Goal: Task Accomplishment & Management: Use online tool/utility

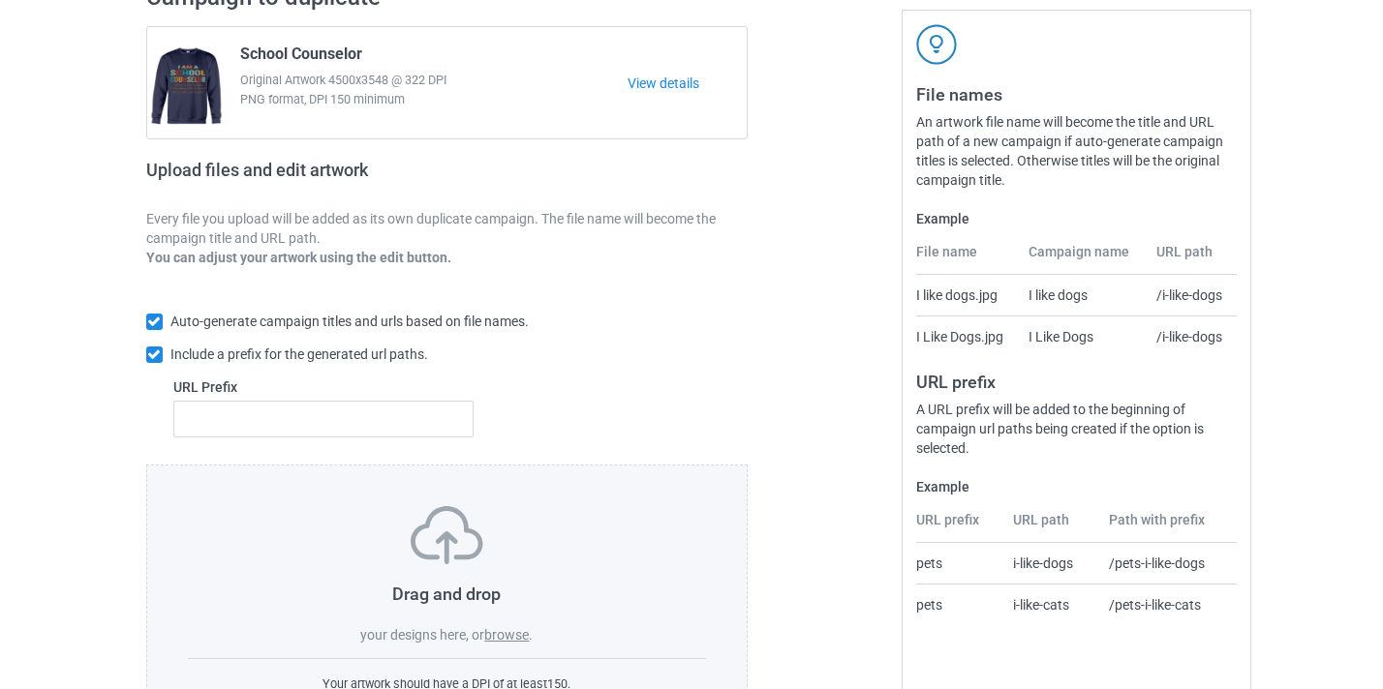
scroll to position [254, 0]
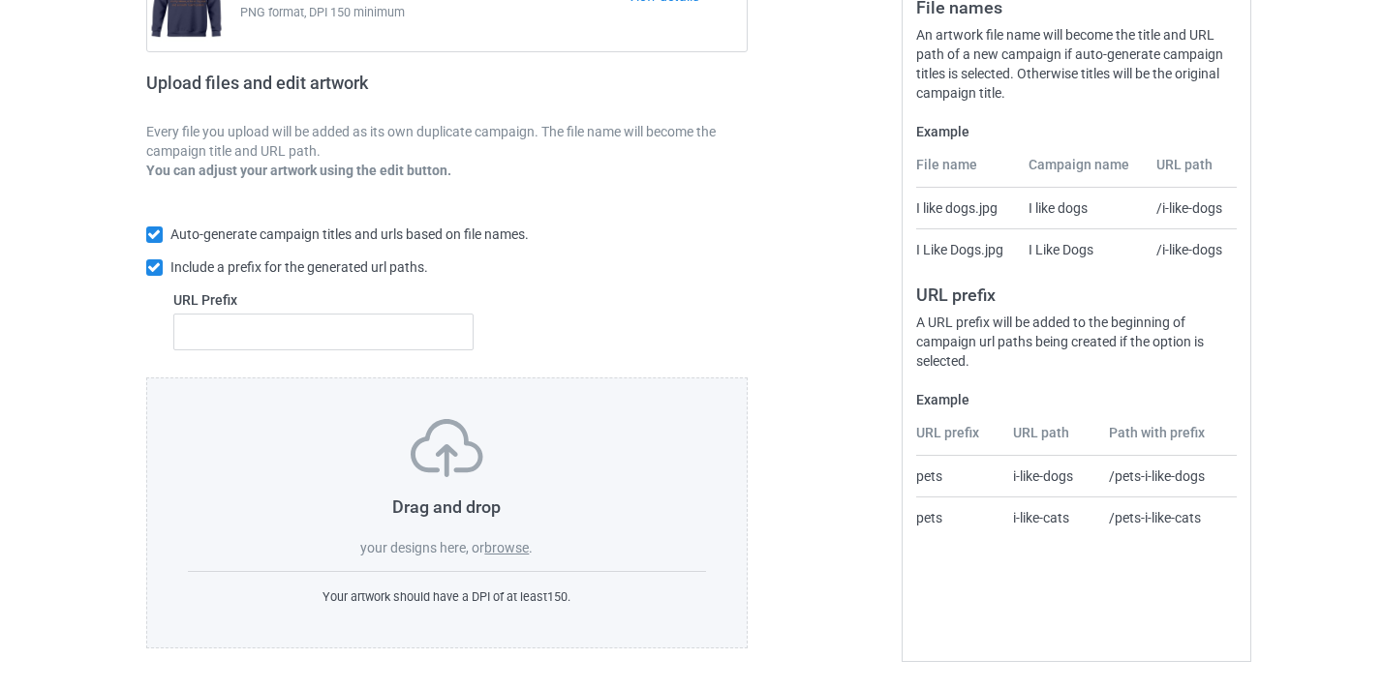
click at [514, 542] on label "browse" at bounding box center [506, 547] width 45 height 15
click at [0, 0] on input "browse" at bounding box center [0, 0] width 0 height 0
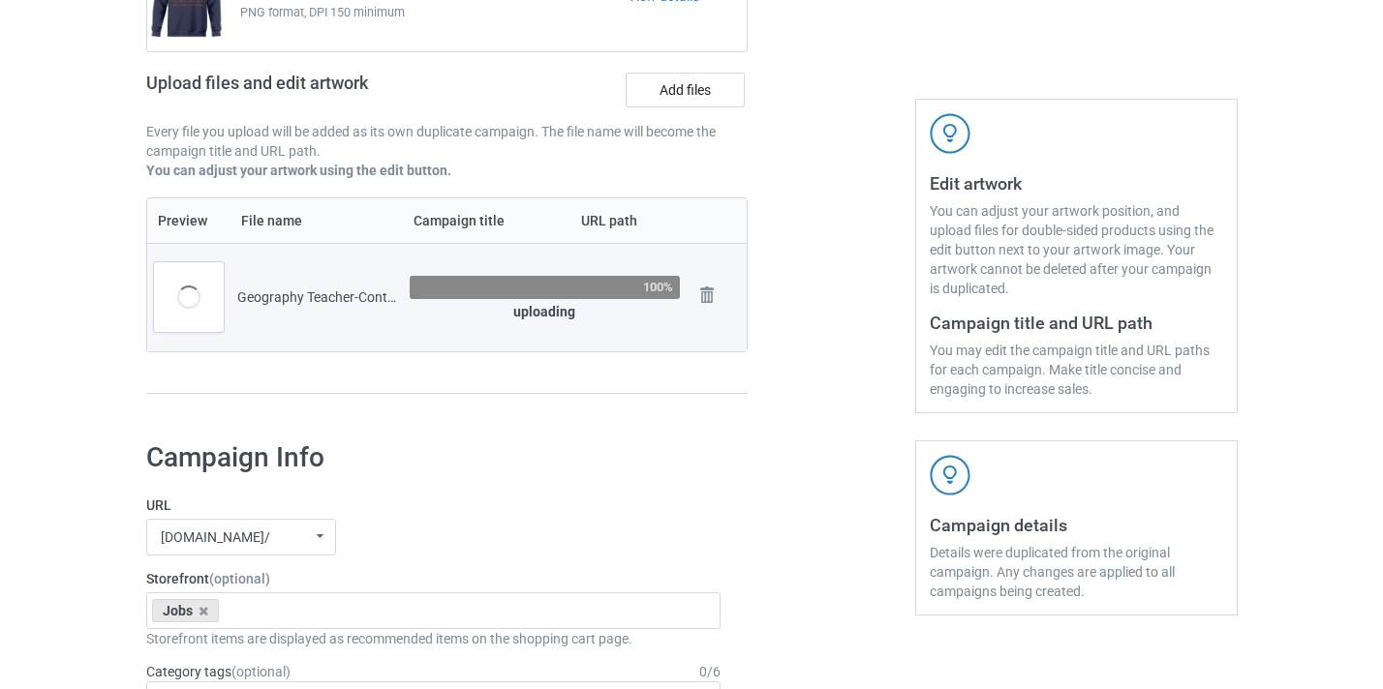
click at [844, 236] on div at bounding box center [830, 154] width 139 height 545
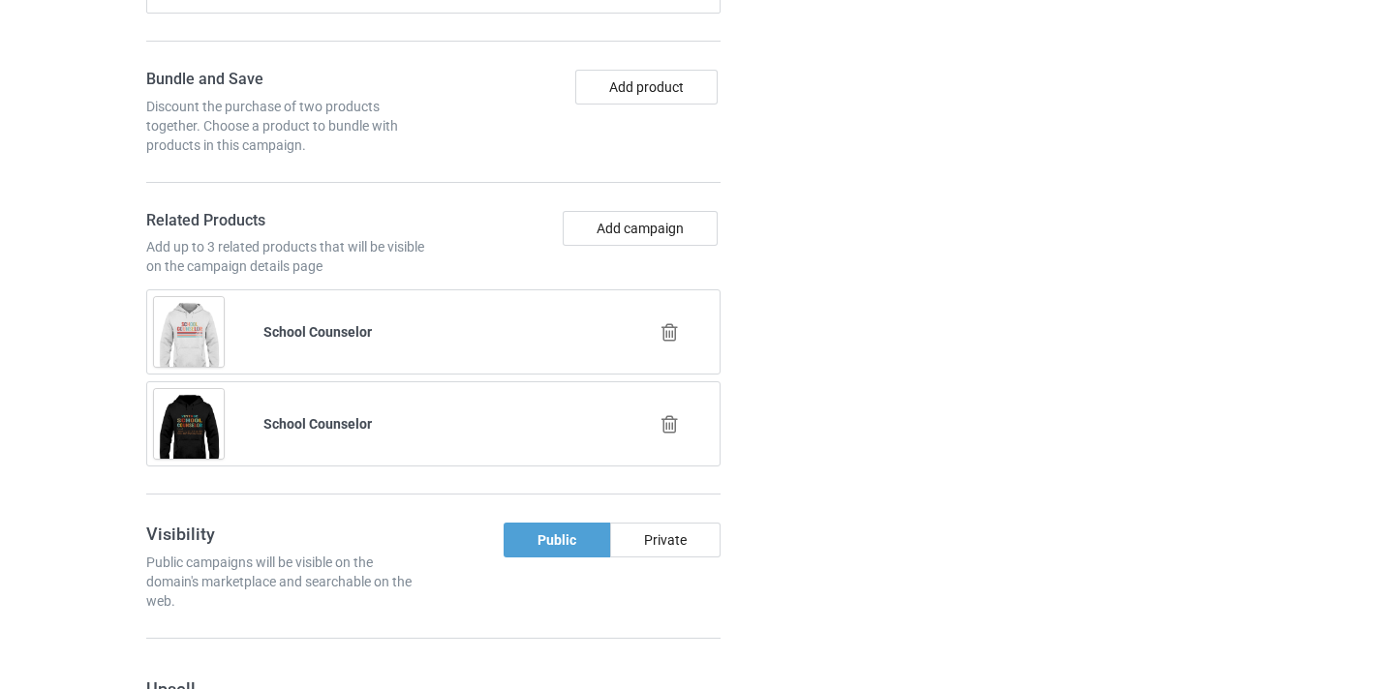
scroll to position [1358, 0]
click at [686, 328] on div at bounding box center [672, 332] width 110 height 48
click at [681, 331] on div at bounding box center [672, 332] width 110 height 48
click at [669, 331] on icon at bounding box center [669, 331] width 24 height 20
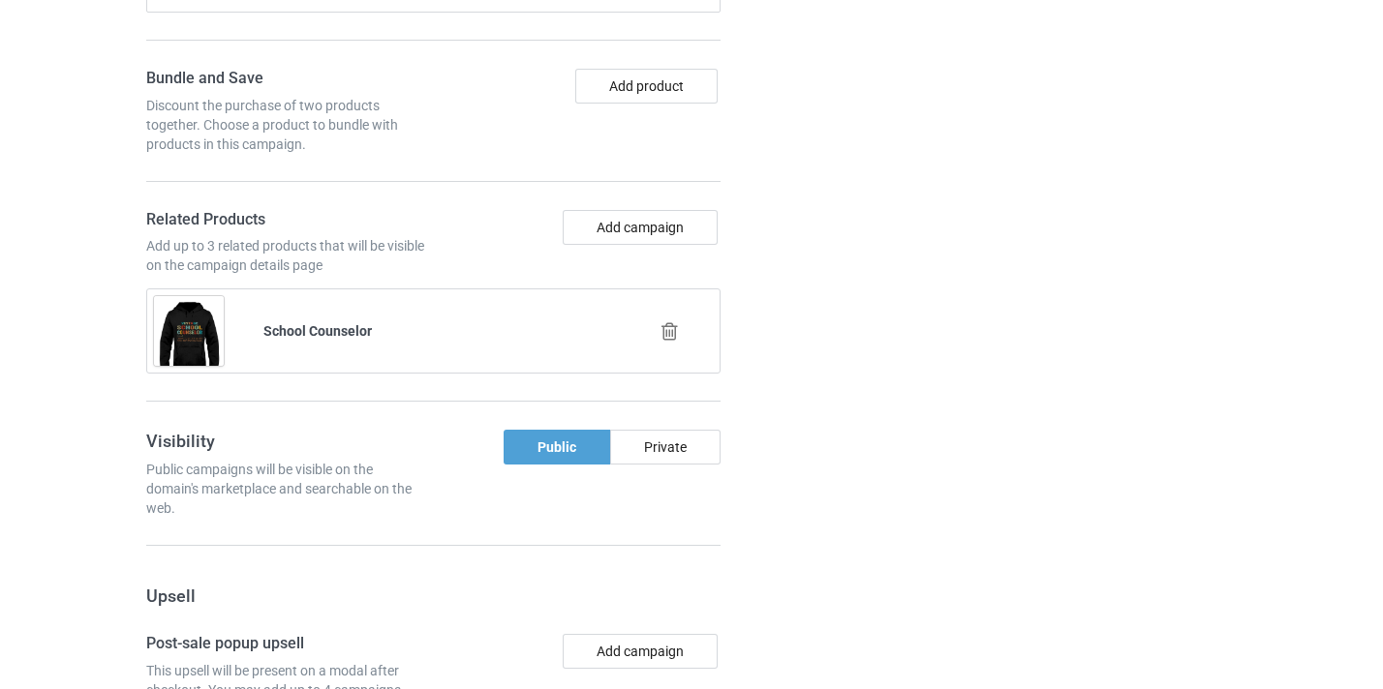
click at [674, 332] on icon at bounding box center [669, 331] width 24 height 20
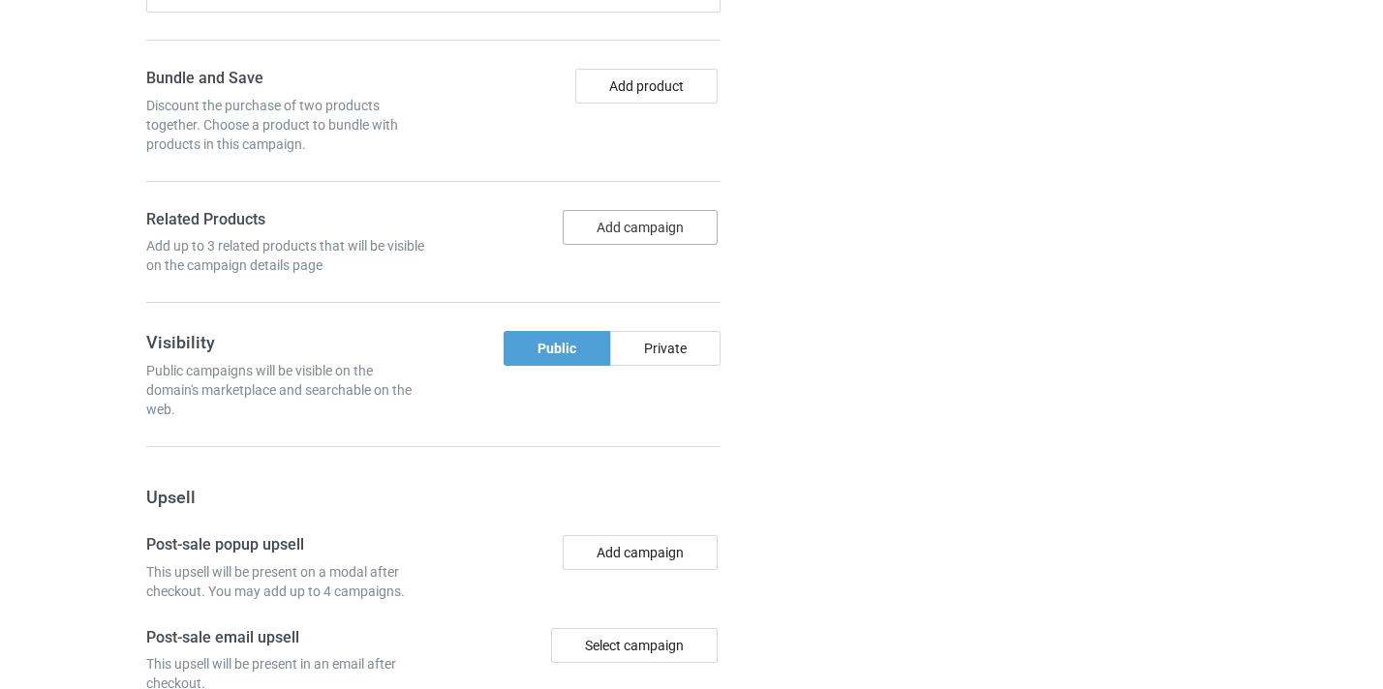
click at [646, 235] on button "Add campaign" at bounding box center [640, 227] width 155 height 35
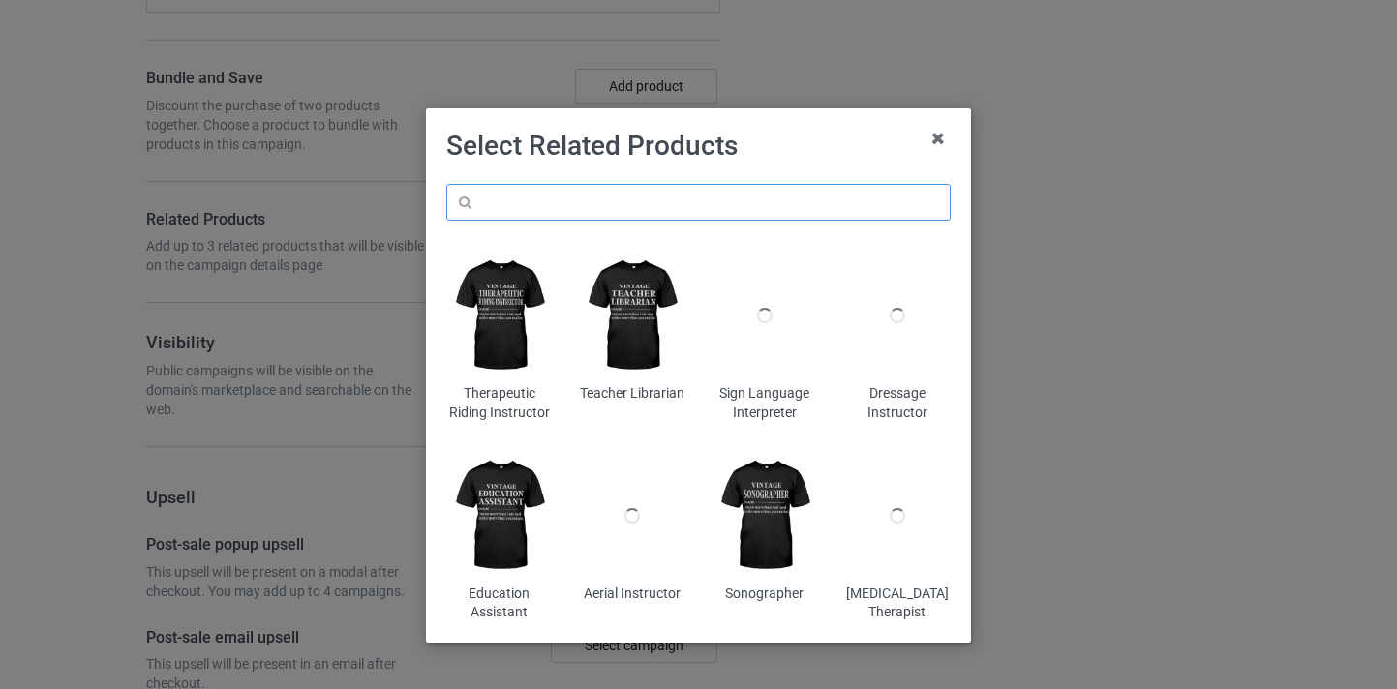
click at [670, 195] on input "text" at bounding box center [698, 202] width 504 height 37
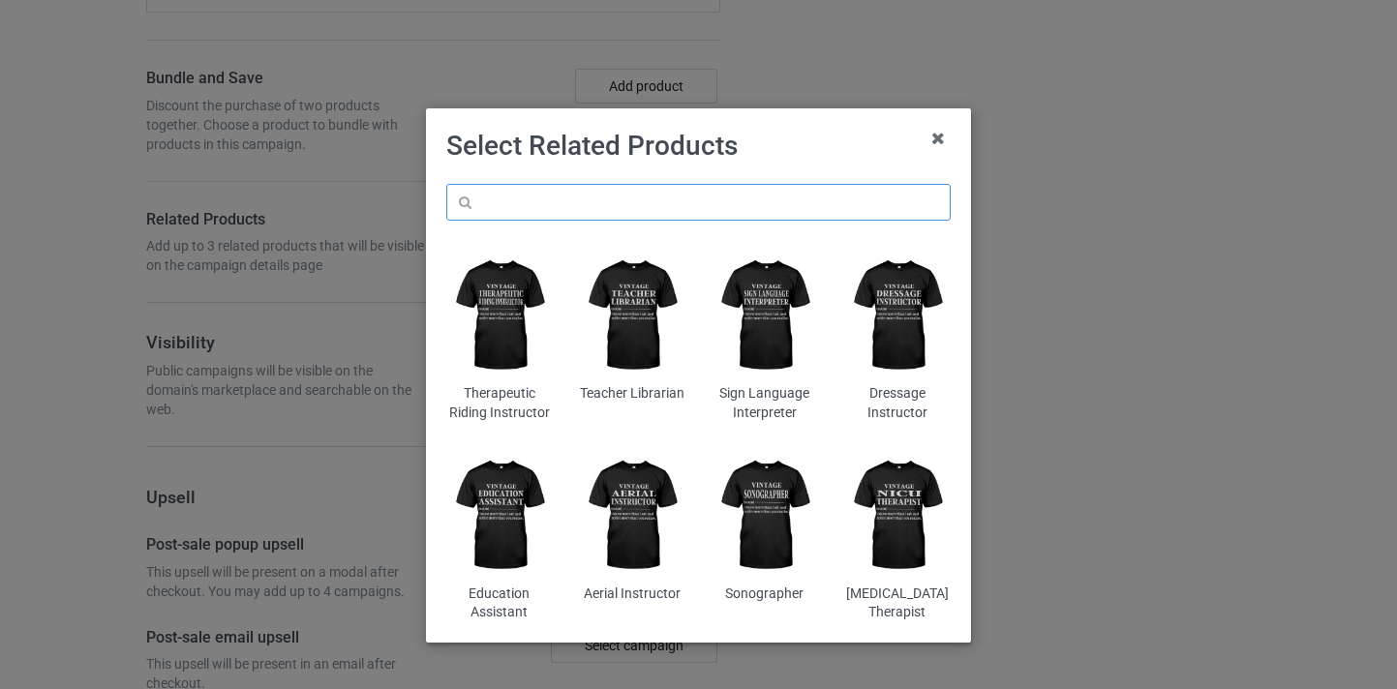
paste input "Geography Teacher"
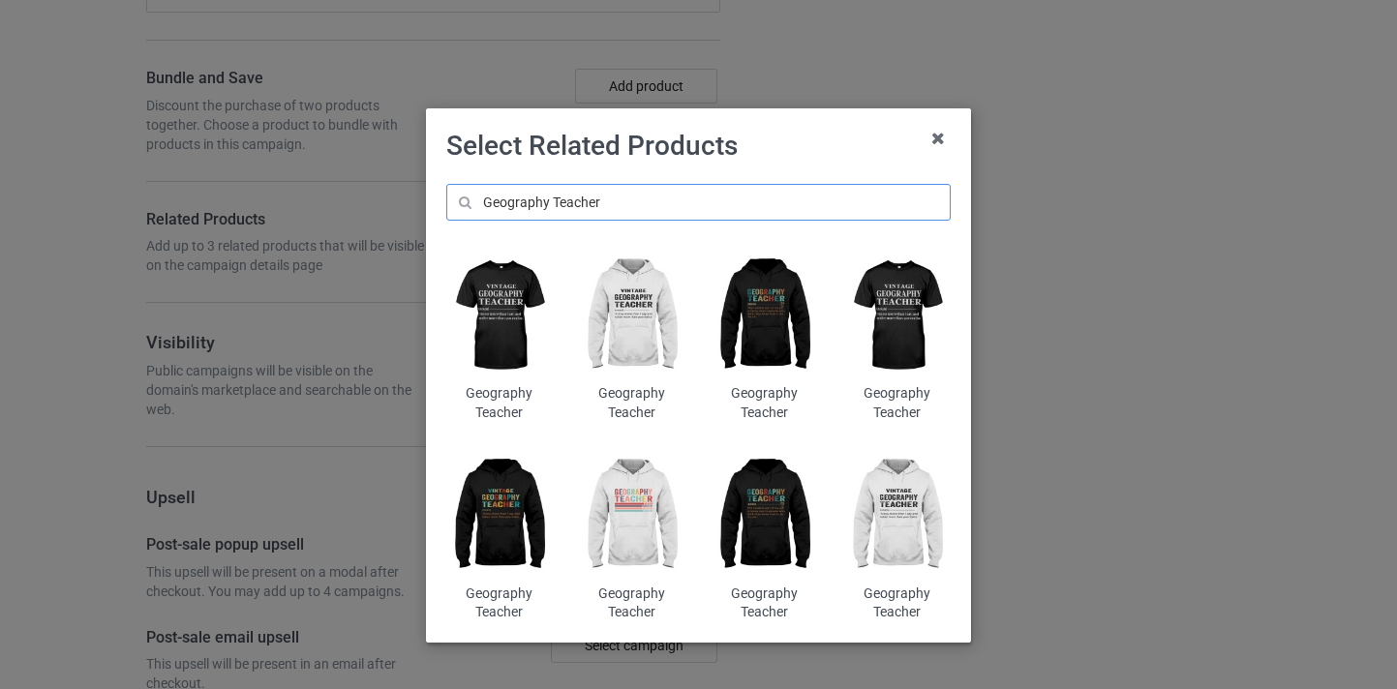
type input "Geography Teacher"
click at [614, 496] on img at bounding box center [632, 515] width 106 height 132
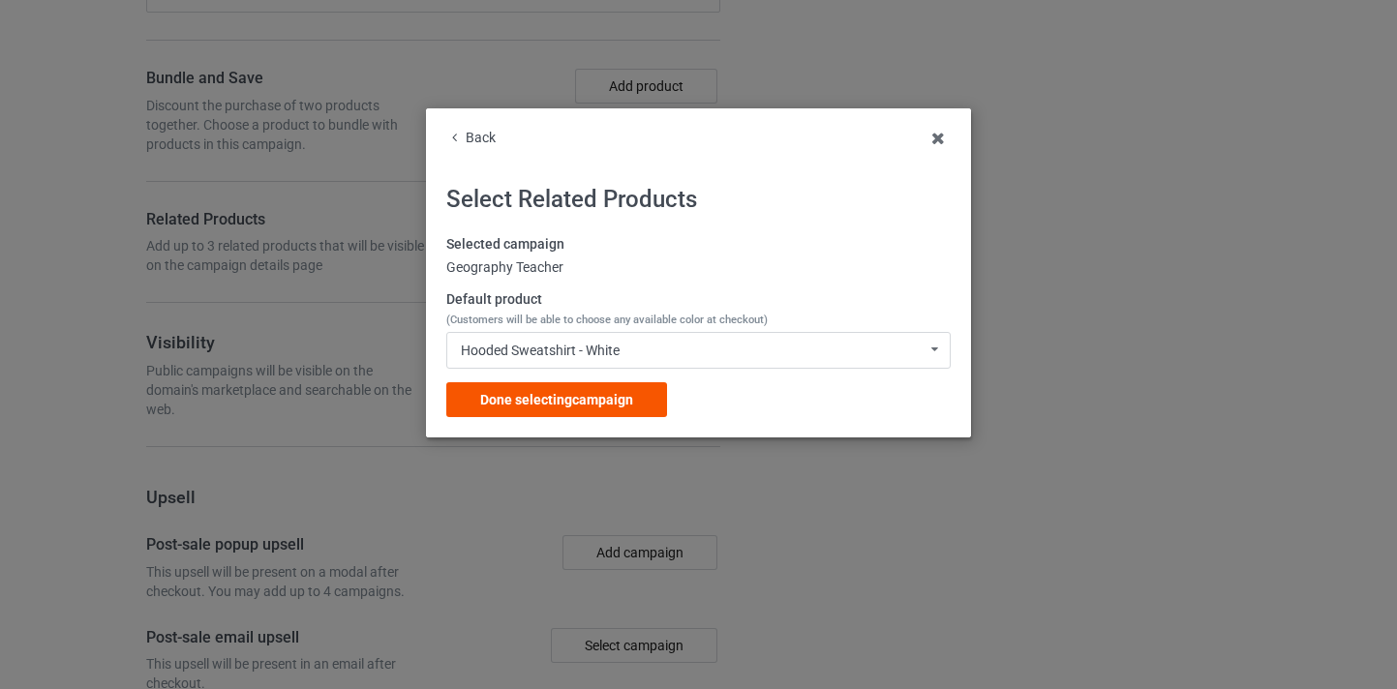
click at [633, 411] on div "Done selecting campaign" at bounding box center [556, 399] width 221 height 35
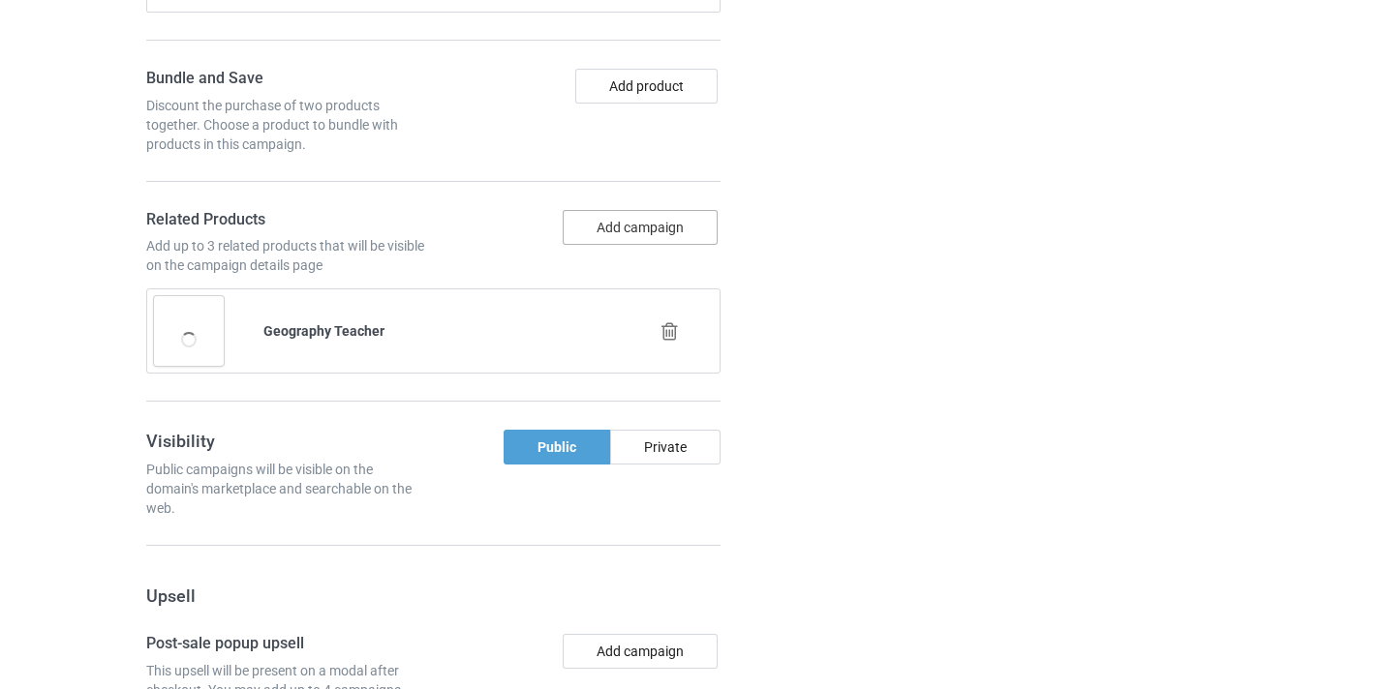
click at [656, 221] on button "Add campaign" at bounding box center [640, 227] width 155 height 35
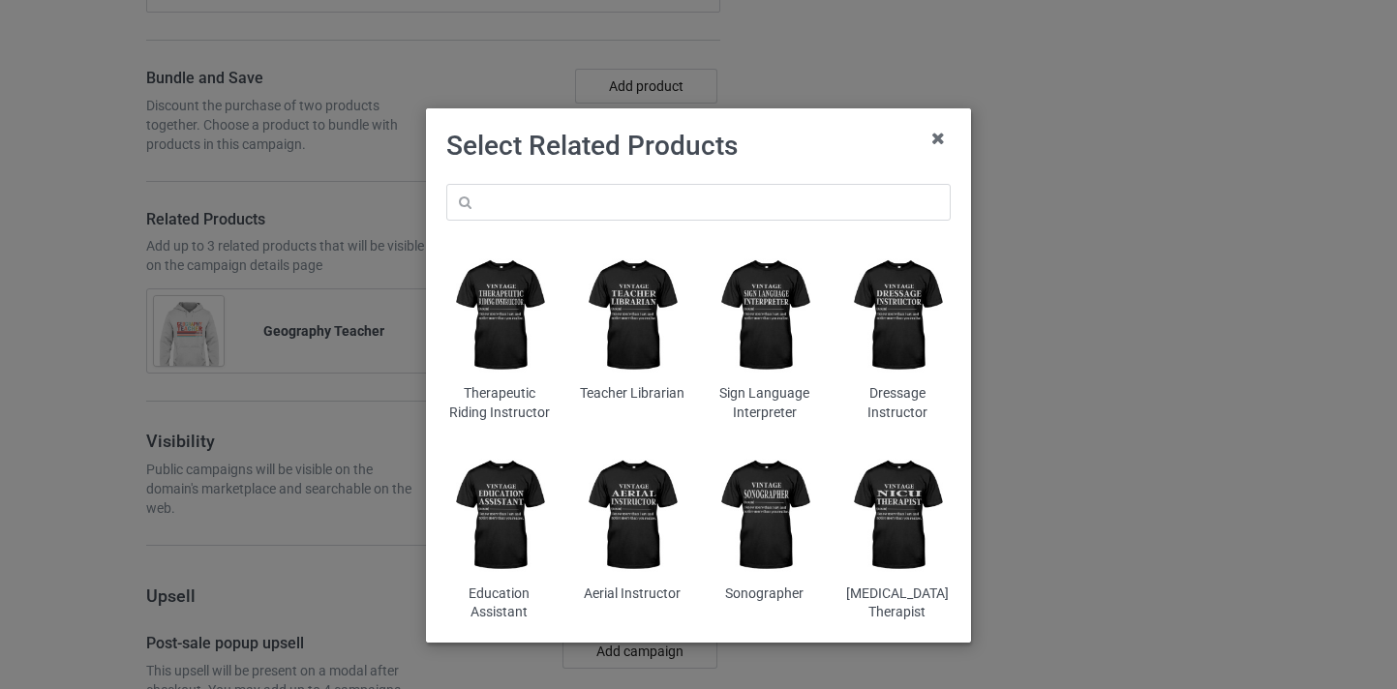
drag, startPoint x: 656, startPoint y: 230, endPoint x: 656, endPoint y: 212, distance: 18.4
click at [656, 227] on div "Therapeutic Riding Instructor Teacher Librarian Sign Language Interpreter Dress…" at bounding box center [699, 403] width 532 height 466
click at [656, 178] on div "Therapeutic Riding Instructor Teacher Librarian Sign Language Interpreter Dress…" at bounding box center [699, 403] width 532 height 466
click at [663, 197] on input "text" at bounding box center [698, 202] width 504 height 37
paste input "Geography Teacher"
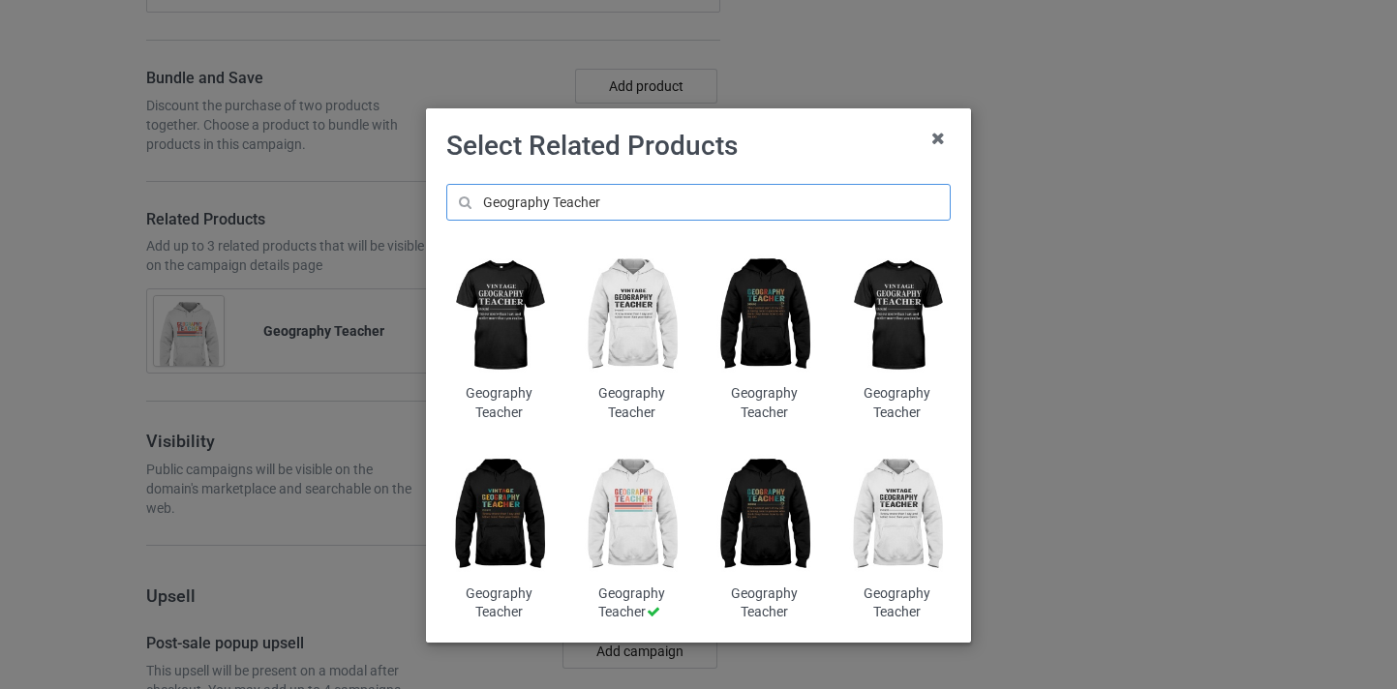
type input "Geography Teacher"
click at [523, 284] on img at bounding box center [499, 316] width 106 height 132
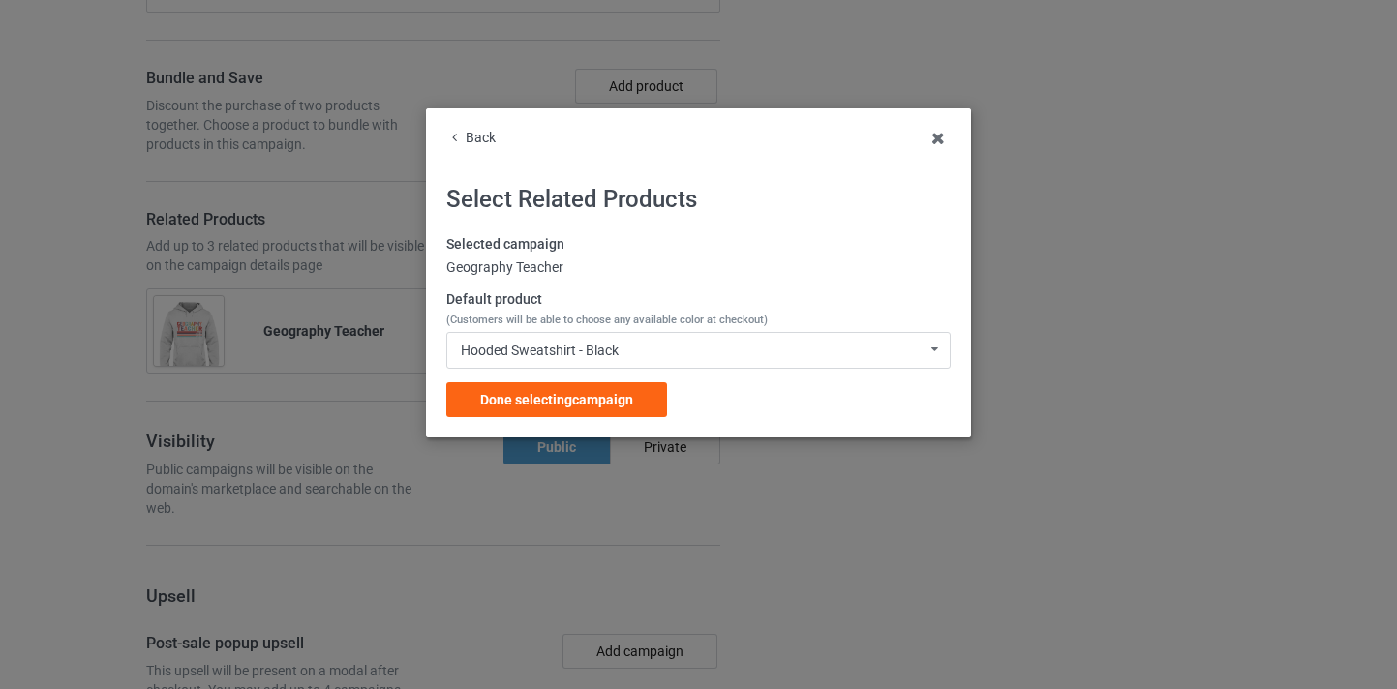
click at [566, 379] on div "Selected campaign Geography Teacher Default product (Customers will be able to …" at bounding box center [698, 326] width 504 height 182
click at [573, 386] on div "Done selecting campaign" at bounding box center [556, 399] width 221 height 35
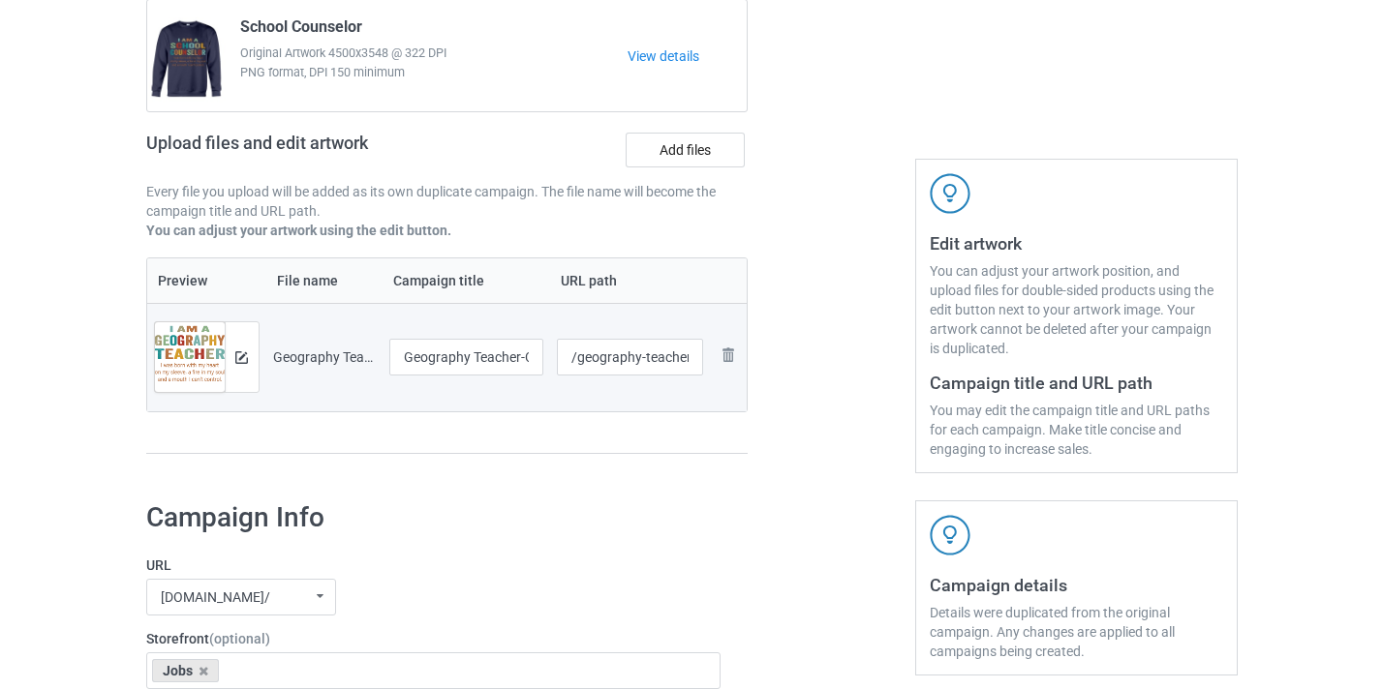
scroll to position [190, 0]
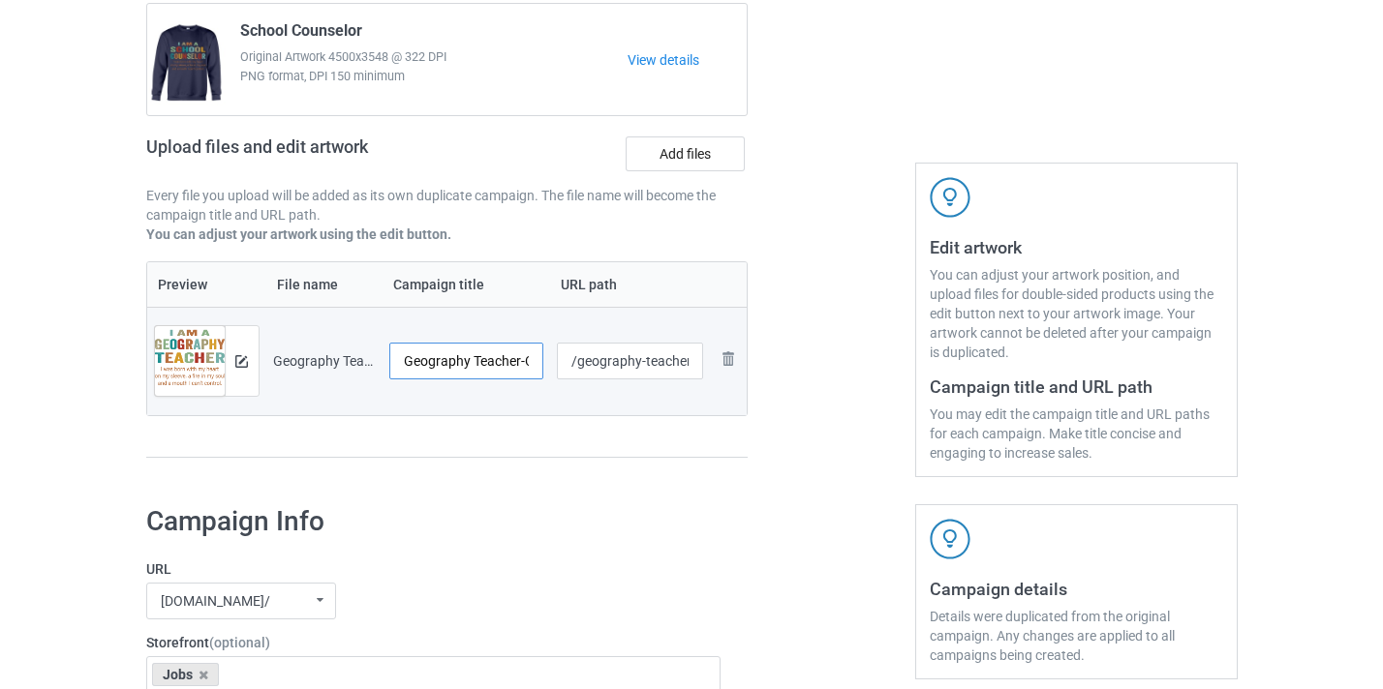
click at [446, 364] on input "Geography Teacher-Control" at bounding box center [466, 361] width 155 height 37
drag, startPoint x: 446, startPoint y: 364, endPoint x: 537, endPoint y: 364, distance: 91.0
click at [537, 364] on input "Geography Teacher-Control" at bounding box center [466, 361] width 155 height 37
click at [508, 365] on input "Geography Teacher-Control" at bounding box center [466, 361] width 155 height 37
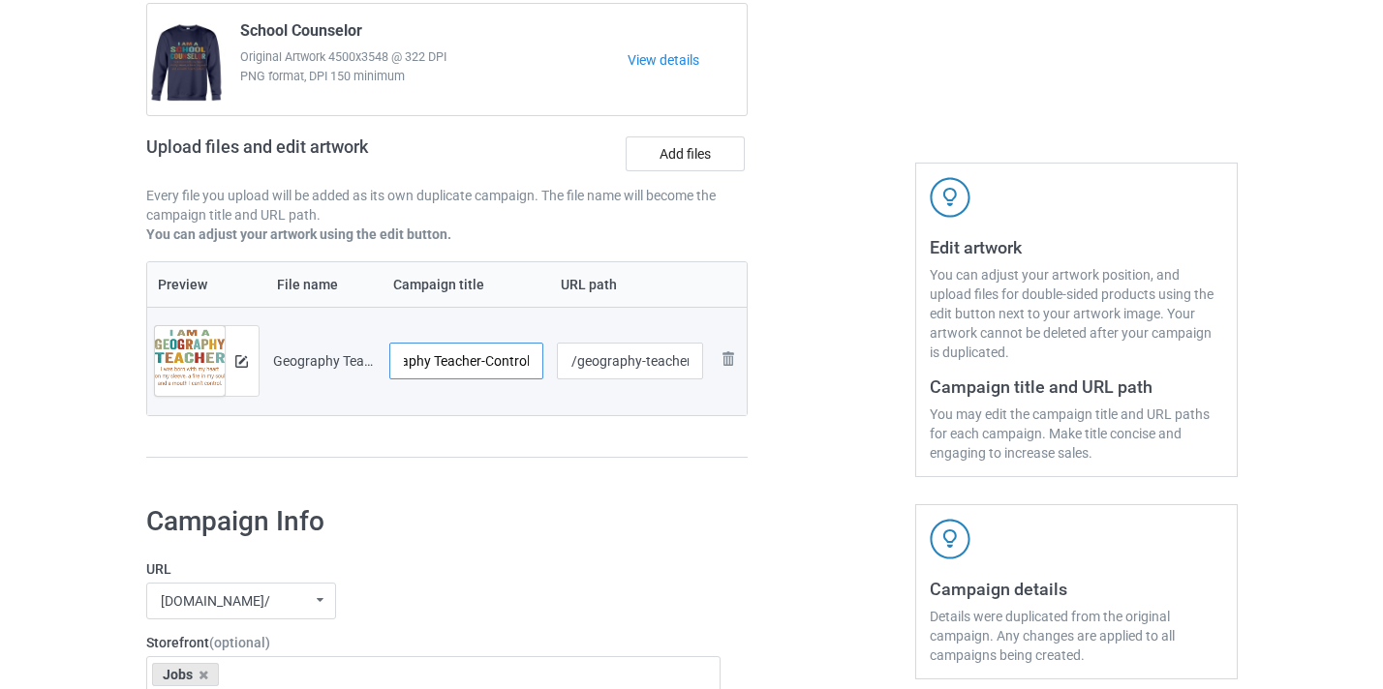
click at [508, 365] on input "Geography Teacher-Control" at bounding box center [466, 361] width 155 height 37
type input "Geography Teacher"
click at [610, 364] on input "/geography-teacher-control" at bounding box center [630, 361] width 146 height 37
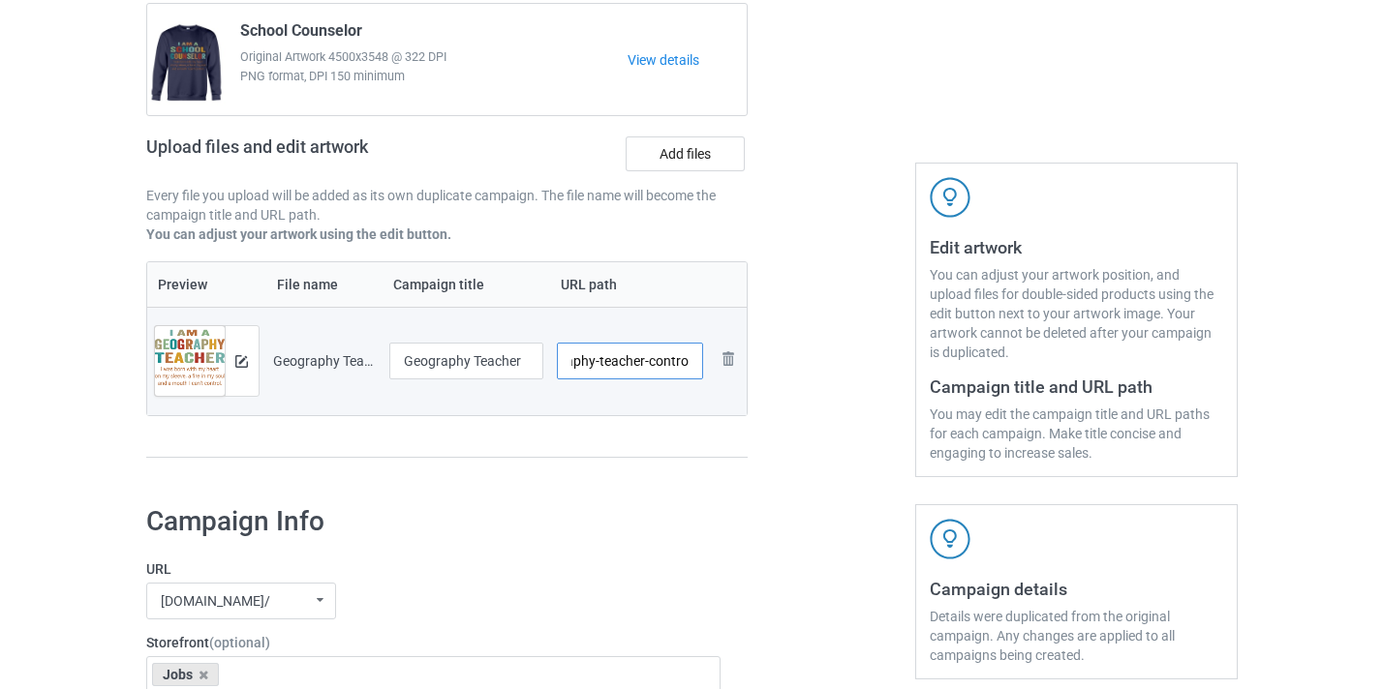
drag, startPoint x: 610, startPoint y: 364, endPoint x: 714, endPoint y: 364, distance: 103.6
click at [714, 364] on tr "Preview and edit artwork Geography Teacher-Control.png Geography Teacher /geogr…" at bounding box center [447, 361] width 600 height 108
click at [684, 358] on input "/geography-teacher-control" at bounding box center [630, 361] width 146 height 37
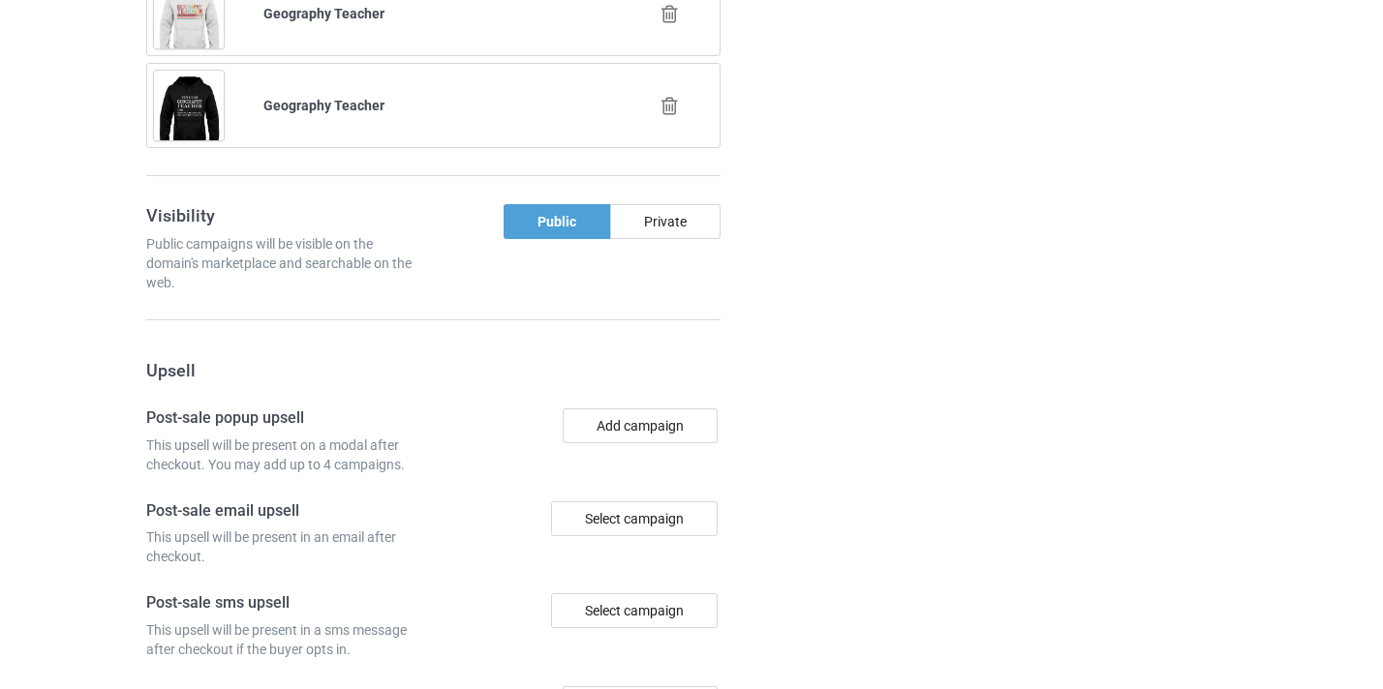
scroll to position [1986, 0]
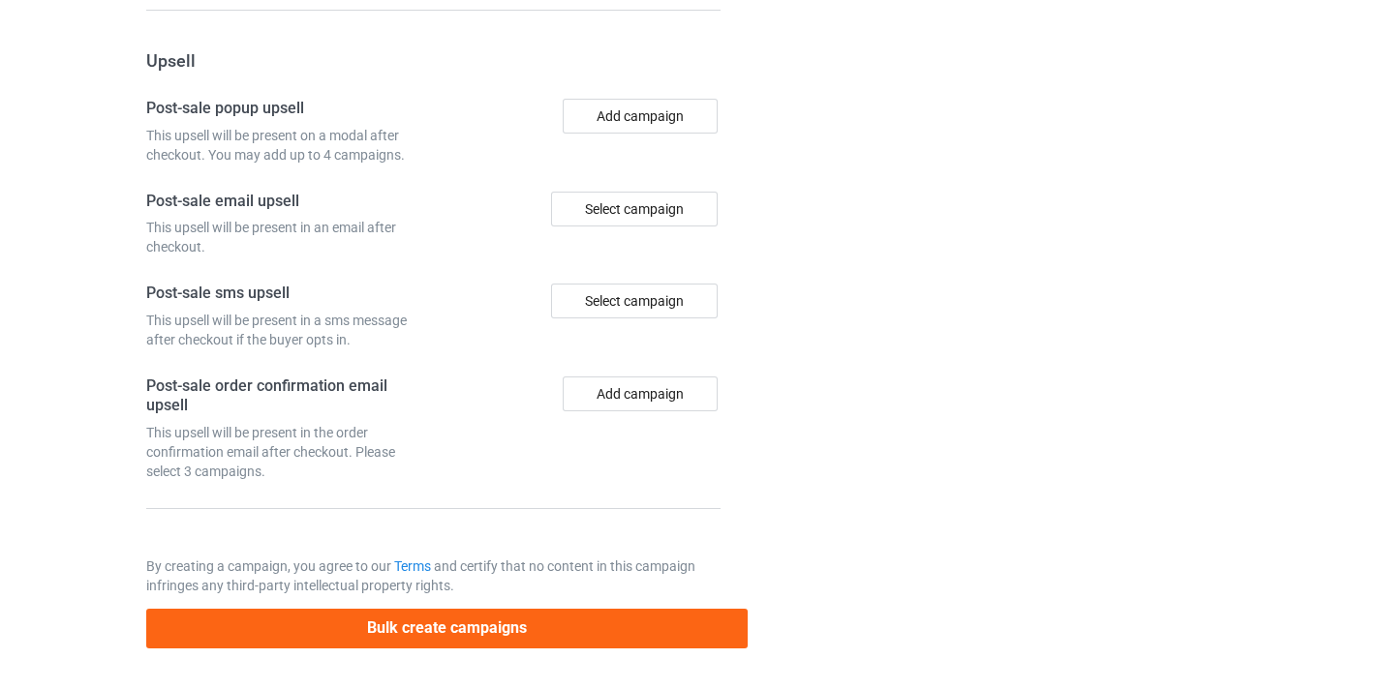
type input "/geography-teacher10"
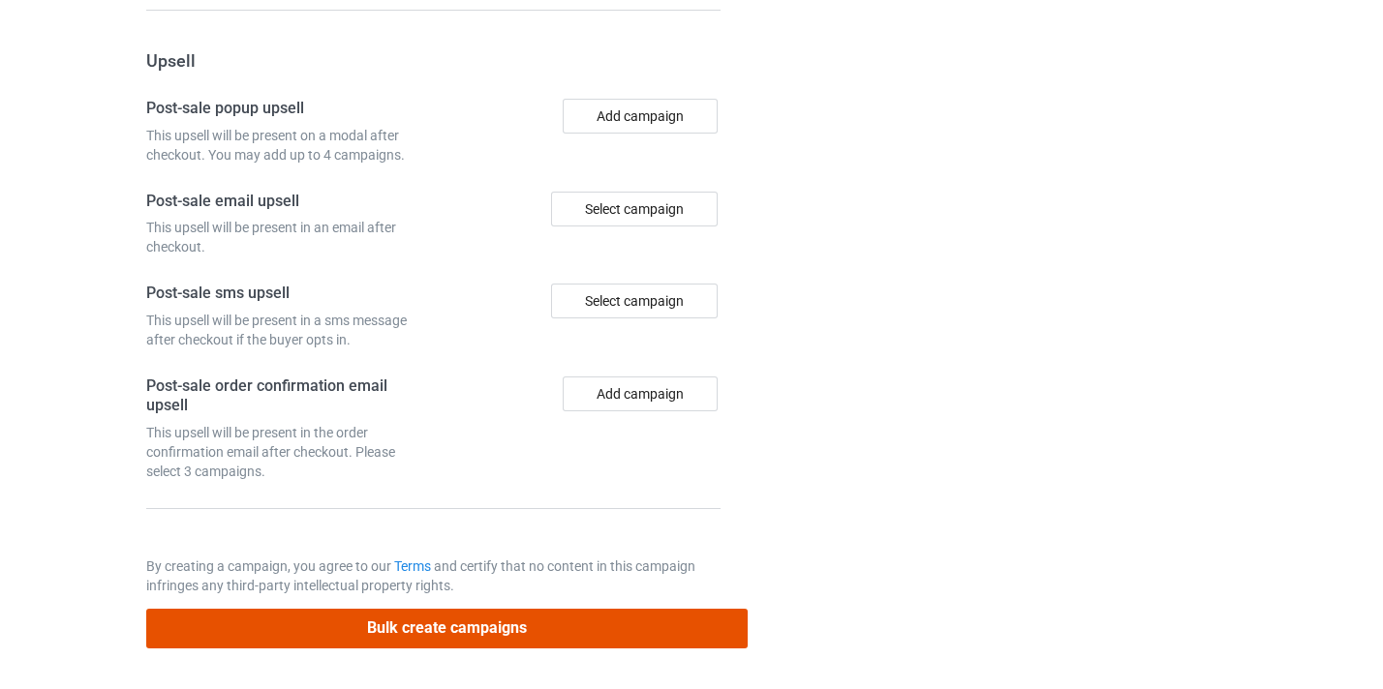
click at [535, 625] on button "Bulk create campaigns" at bounding box center [447, 629] width 602 height 40
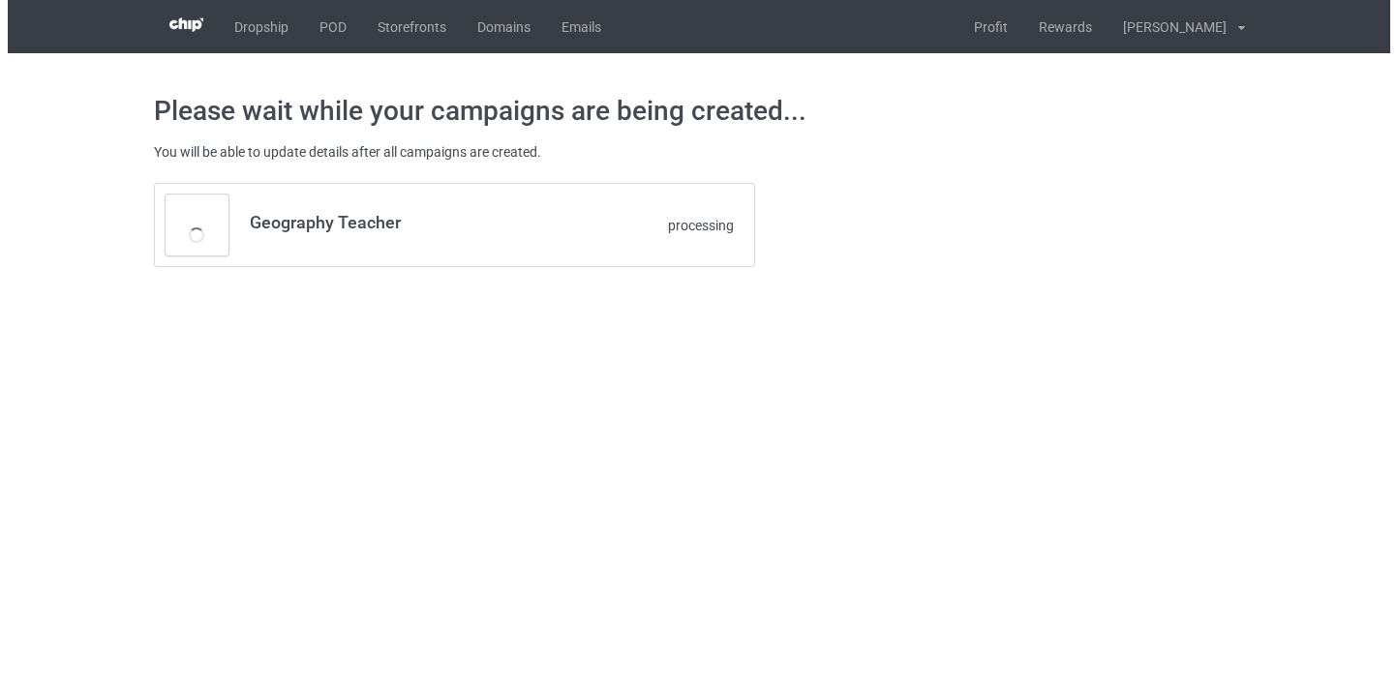
scroll to position [0, 0]
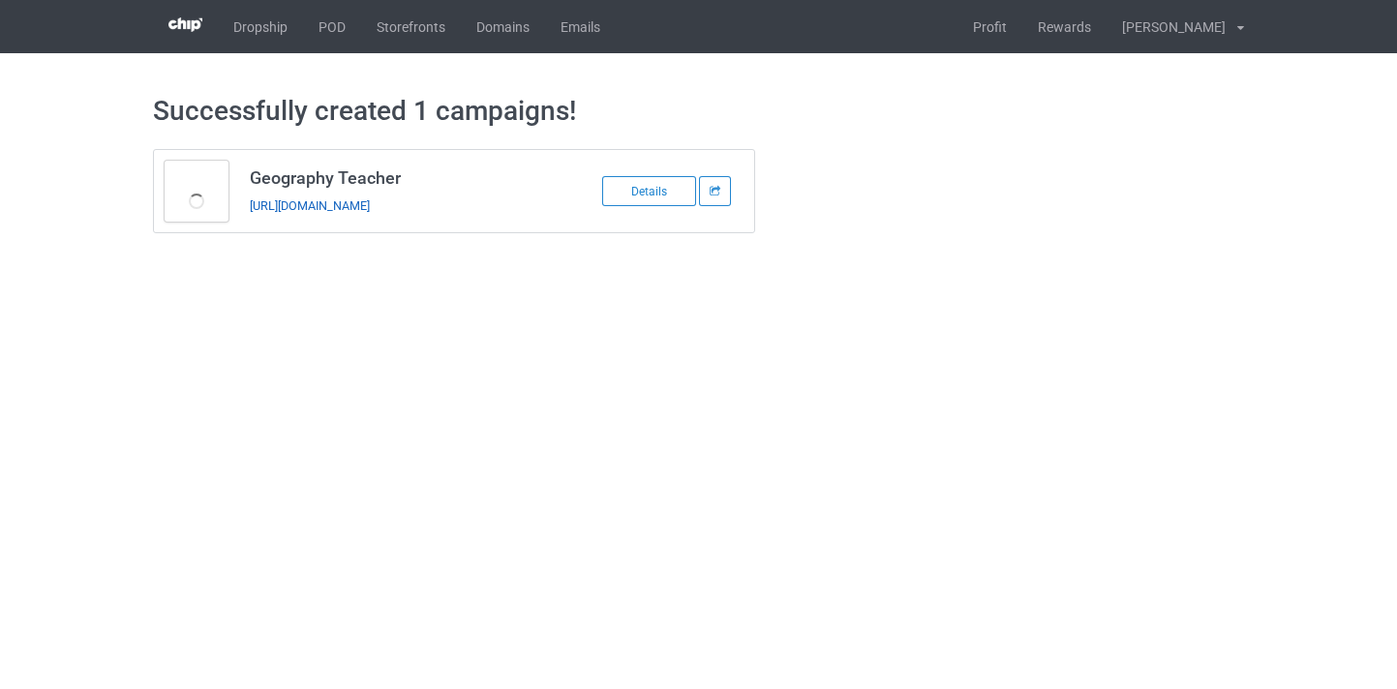
click at [370, 209] on link "[URL][DOMAIN_NAME]" at bounding box center [310, 205] width 120 height 15
